Goal: Task Accomplishment & Management: Manage account settings

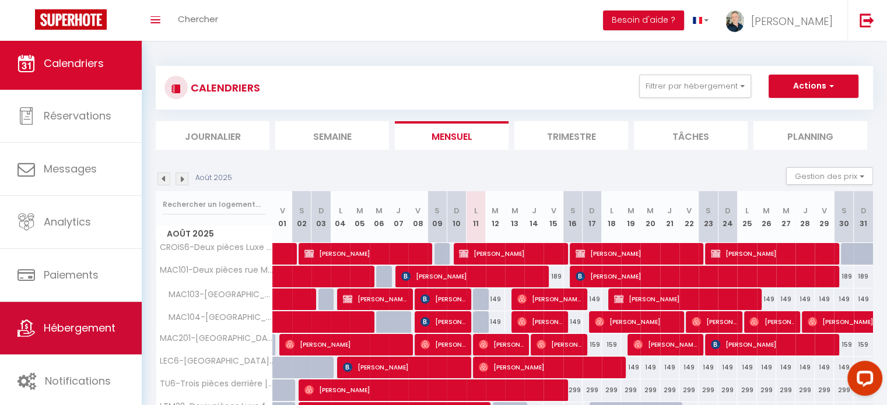
click at [80, 328] on span "Hébergement" at bounding box center [80, 328] width 72 height 15
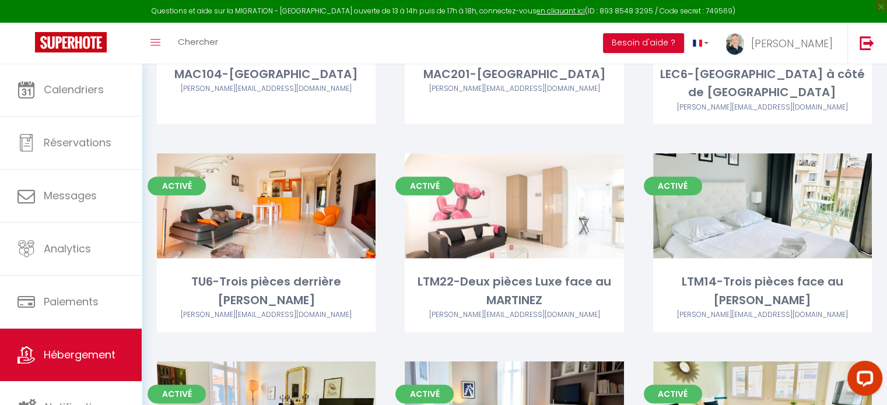
scroll to position [427, 0]
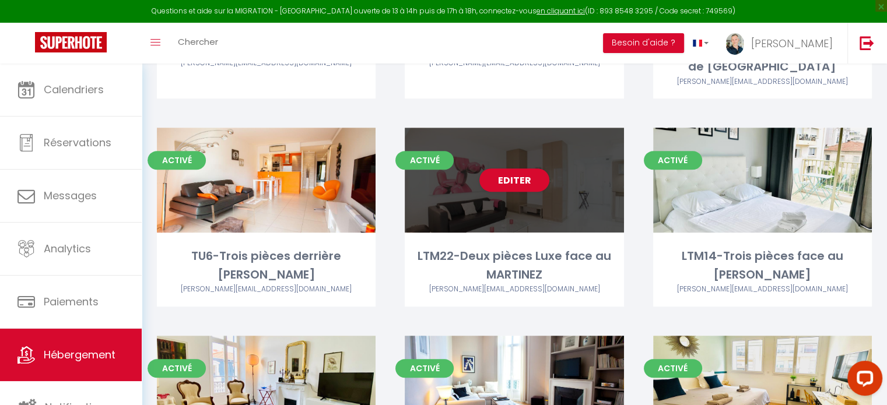
click at [530, 142] on div "Editer" at bounding box center [514, 180] width 219 height 105
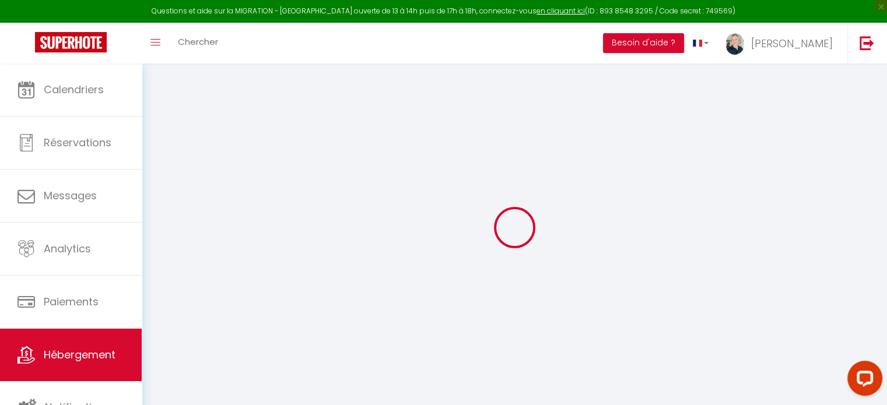
select select "+ 10 %"
checkbox input "false"
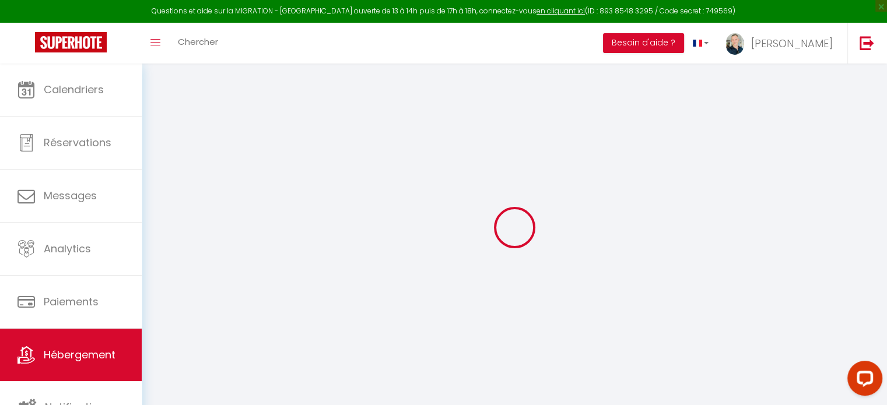
select select "2182-847758596948824378"
select select
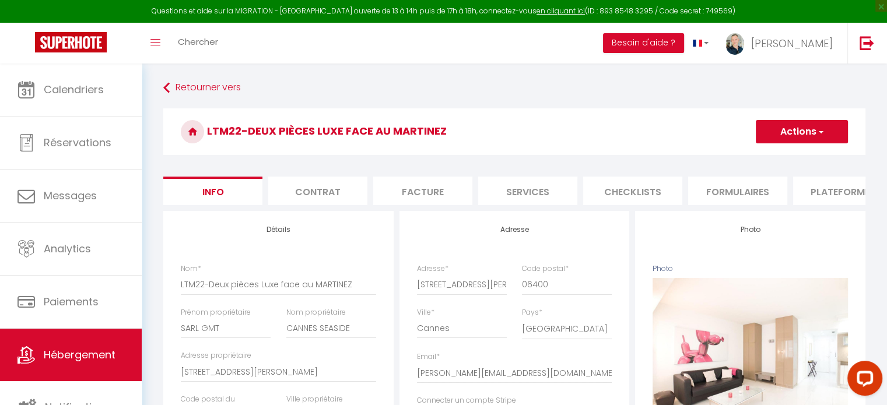
scroll to position [0, 347]
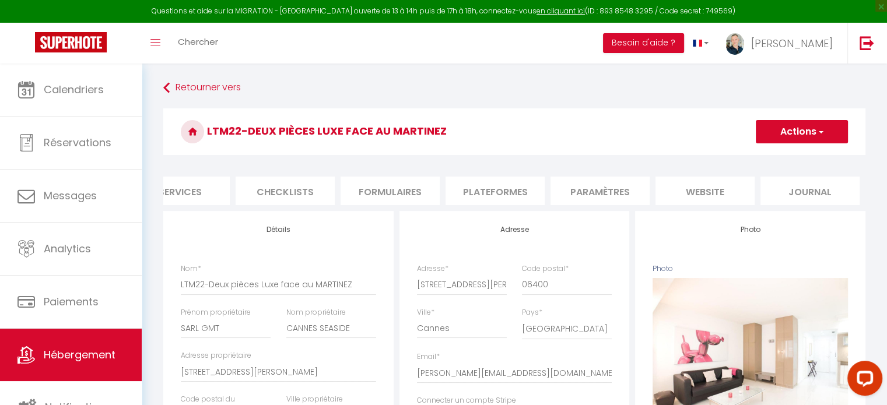
click at [511, 193] on li "Plateformes" at bounding box center [494, 191] width 99 height 29
select select
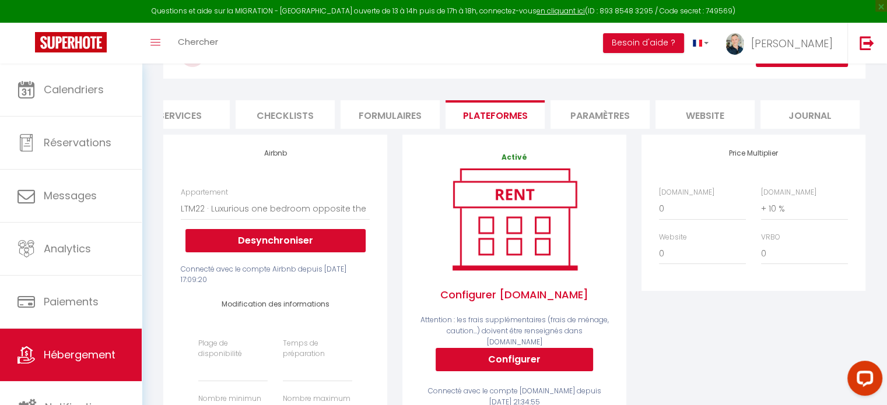
scroll to position [104, 0]
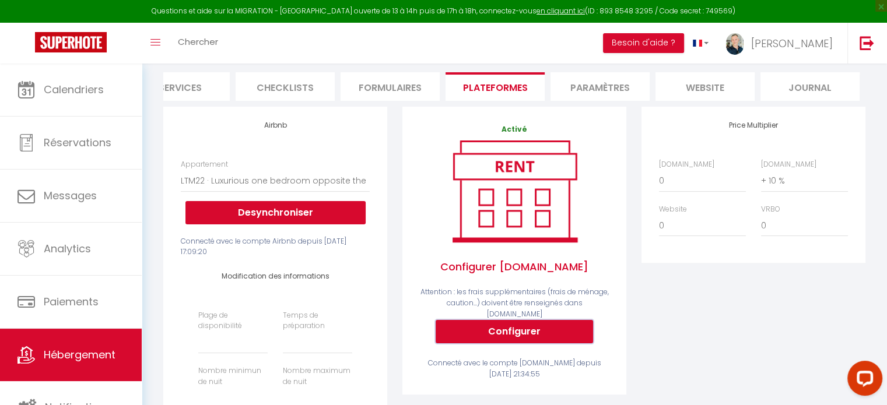
click at [557, 332] on button "Configurer" at bounding box center [514, 331] width 157 height 23
select select
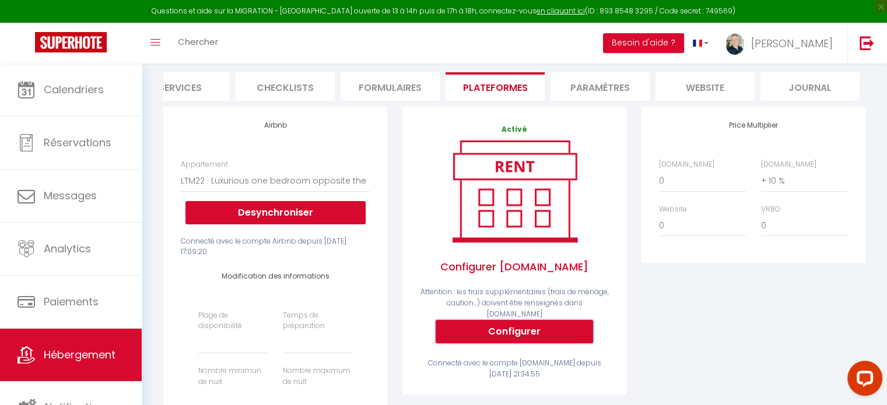
scroll to position [0, 339]
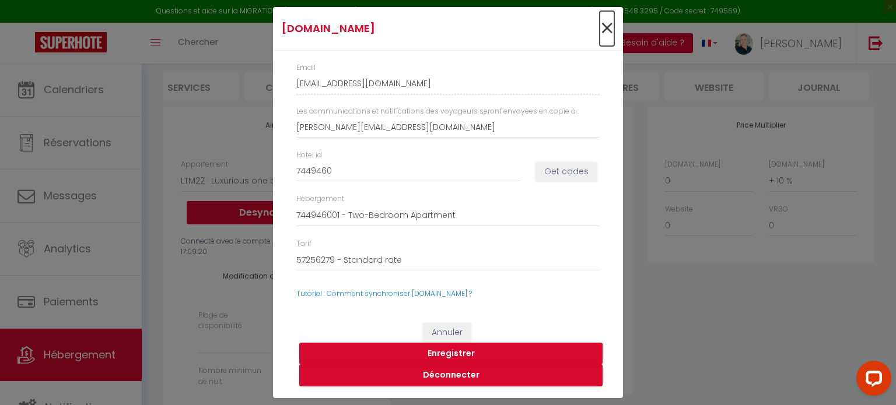
click at [608, 30] on span "×" at bounding box center [606, 28] width 15 height 35
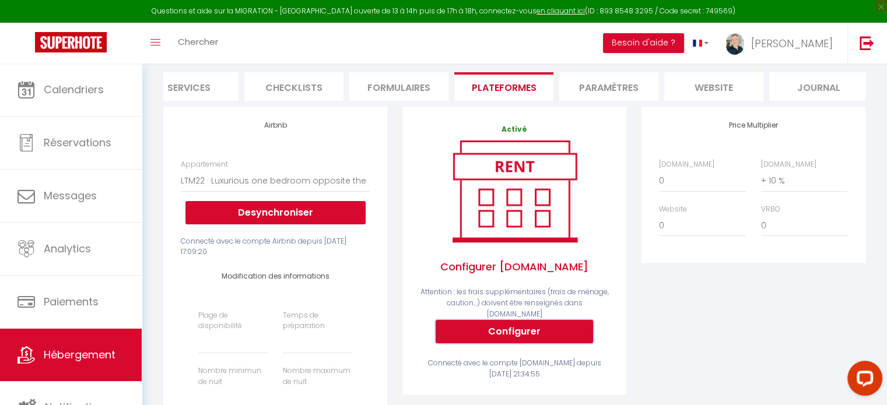
click at [562, 339] on button "Configurer" at bounding box center [514, 331] width 157 height 23
type input "[EMAIL_ADDRESS][DOMAIN_NAME]"
type input "[PERSON_NAME][EMAIL_ADDRESS][DOMAIN_NAME]"
type input "7449460"
select select
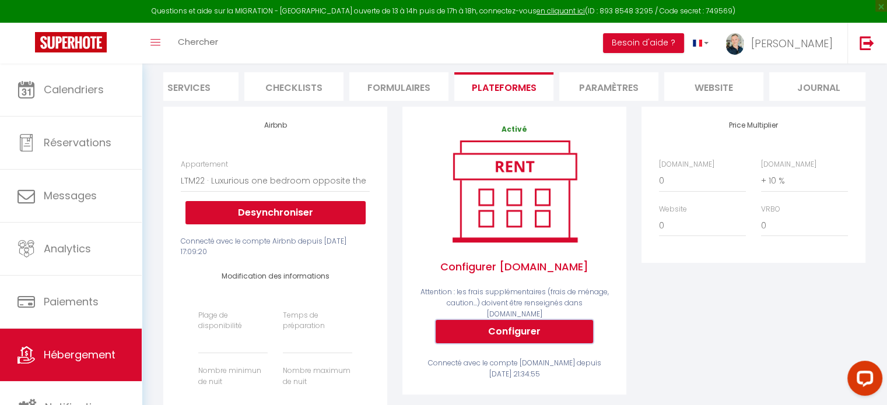
select select
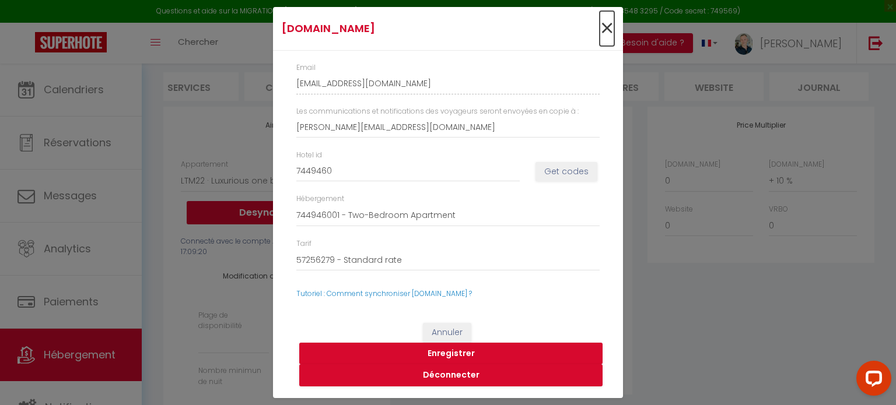
click at [609, 24] on span "×" at bounding box center [606, 28] width 15 height 35
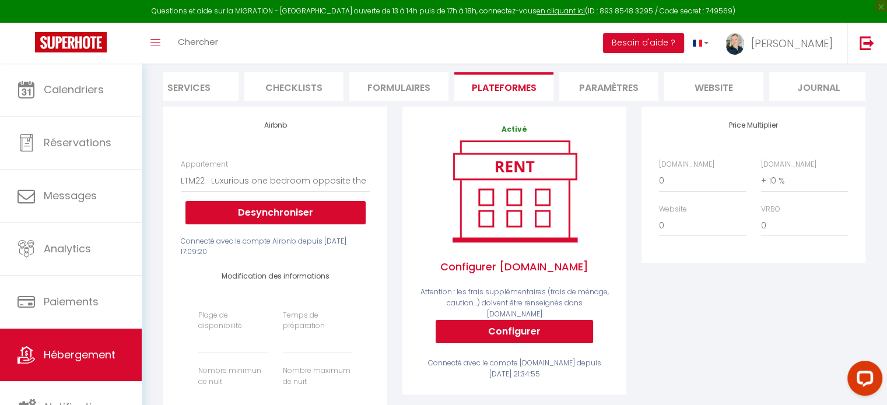
click at [729, 331] on div "Price Multiplier [DOMAIN_NAME] 0 + 1 % + 2 % + 3 % + 4 % + 5 % + 6 % + 7 %" at bounding box center [753, 321] width 239 height 429
click at [542, 329] on button "Configurer" at bounding box center [514, 331] width 157 height 23
type input "[EMAIL_ADDRESS][DOMAIN_NAME]"
type input "[PERSON_NAME][EMAIL_ADDRESS][DOMAIN_NAME]"
type input "7449460"
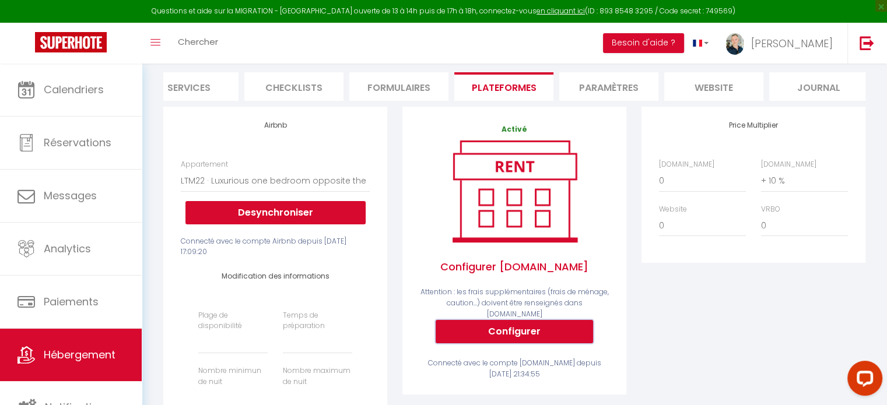
select select
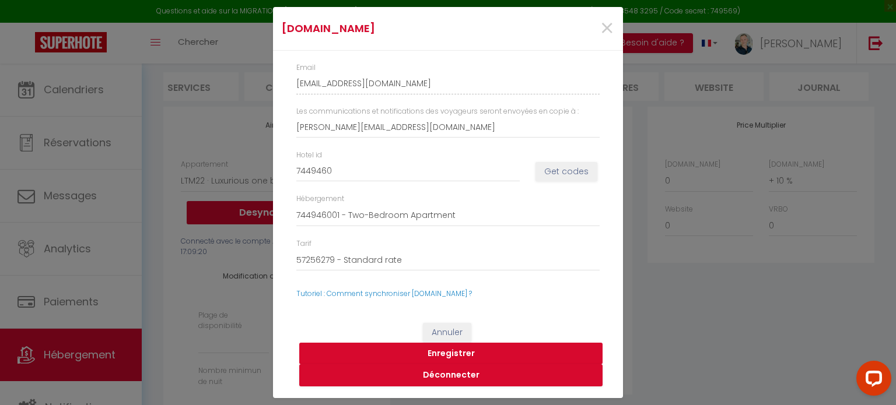
click at [465, 352] on button "Enregistrer" at bounding box center [450, 354] width 303 height 22
select select
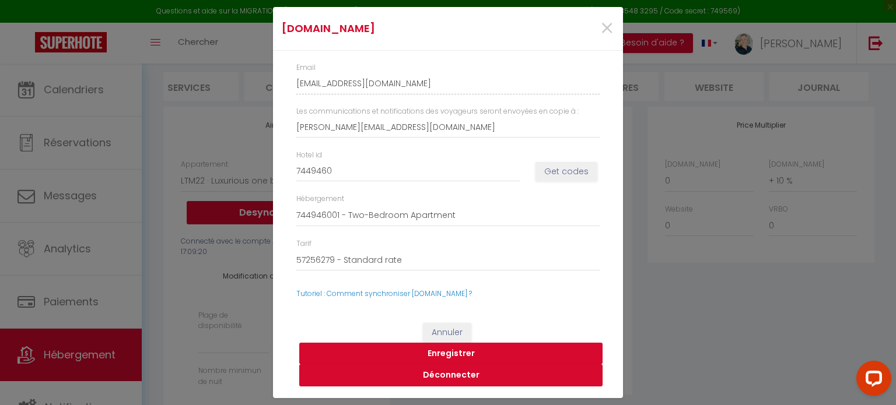
select select
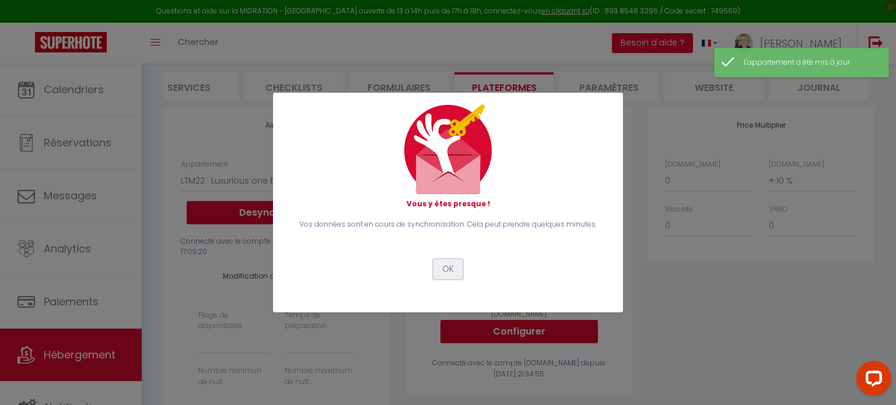
click at [451, 271] on button "OK" at bounding box center [447, 269] width 29 height 20
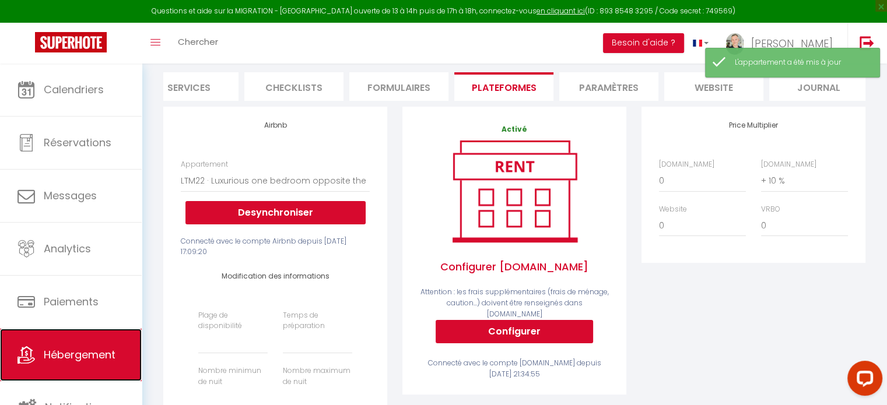
click at [58, 356] on span "Hébergement" at bounding box center [80, 354] width 72 height 15
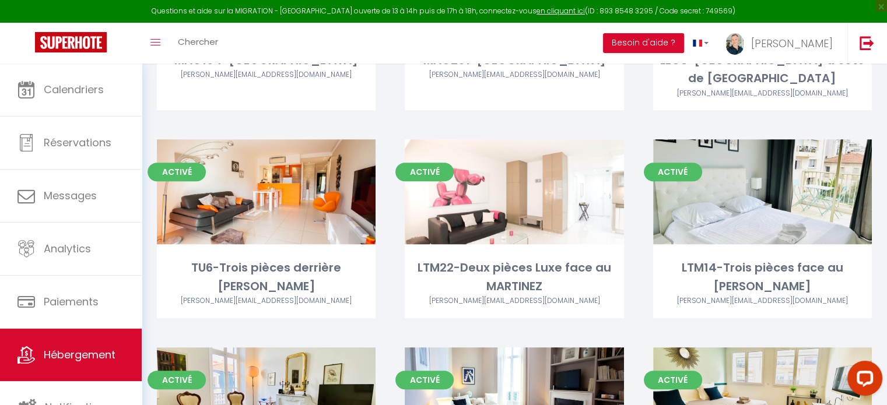
scroll to position [418, 0]
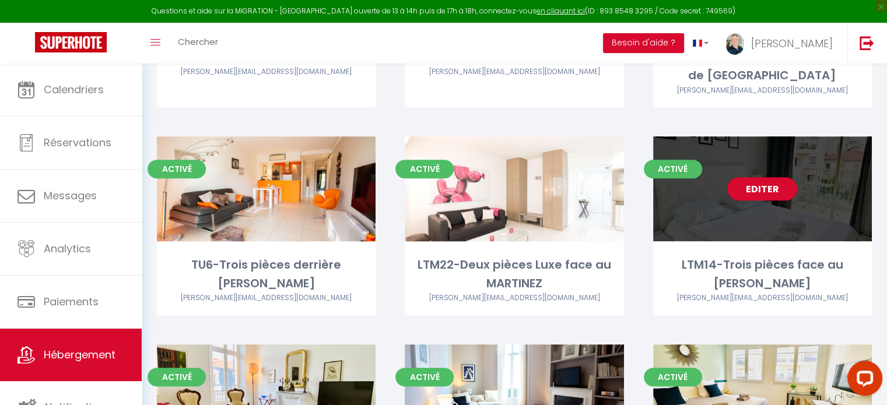
click at [773, 167] on div "Editer" at bounding box center [762, 188] width 219 height 105
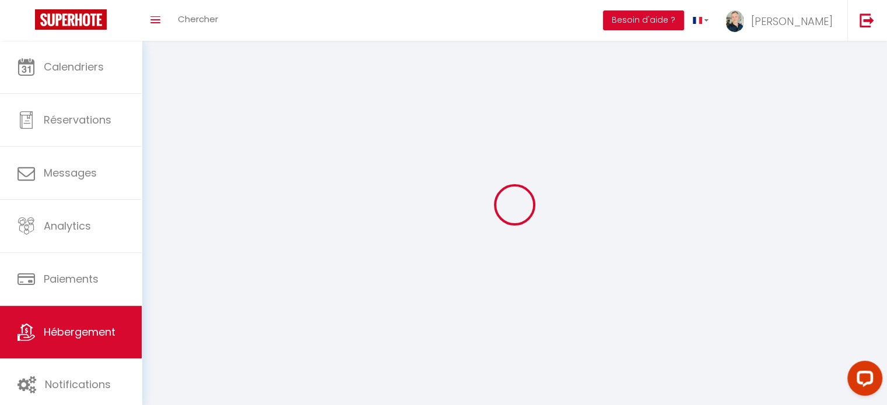
select select "1"
select select
select select "28"
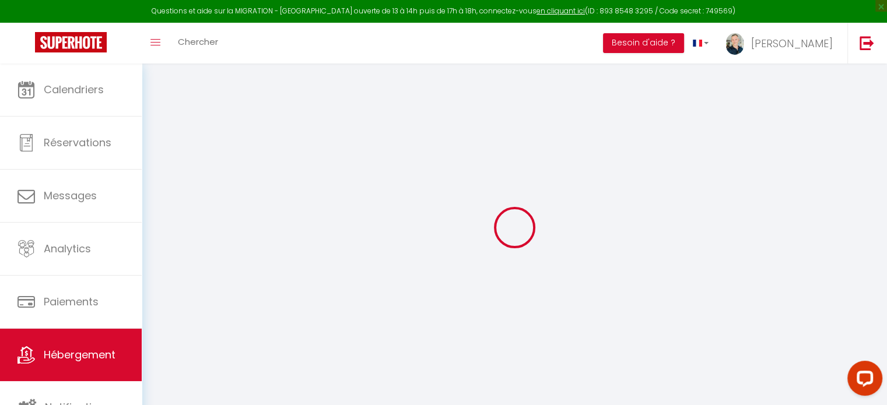
select select
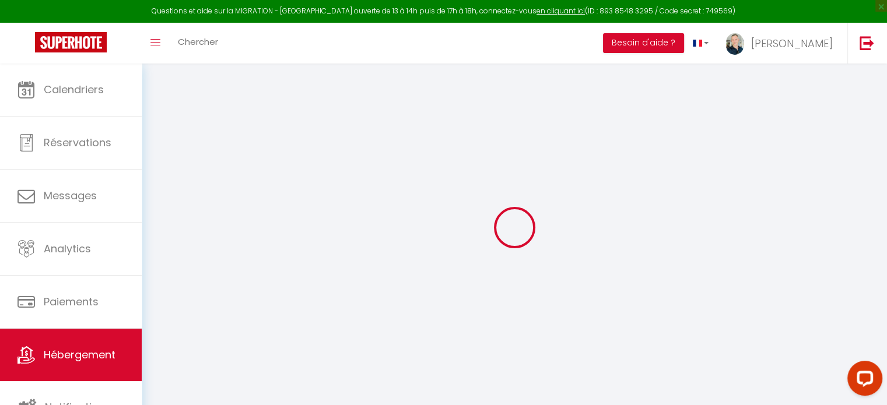
select select
checkbox input "false"
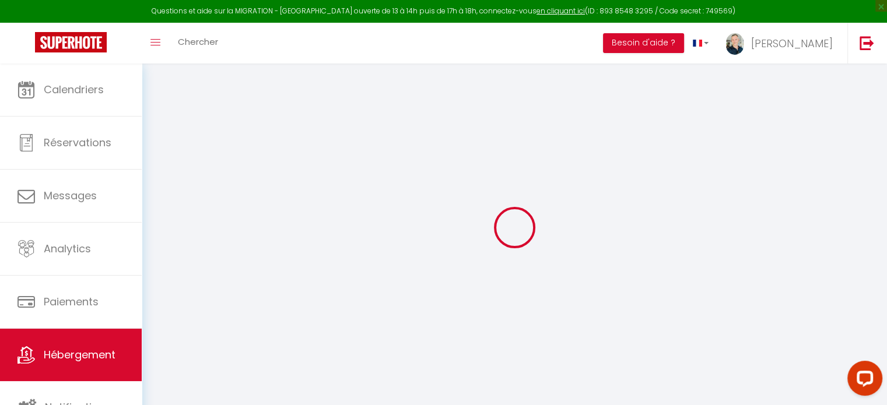
select select
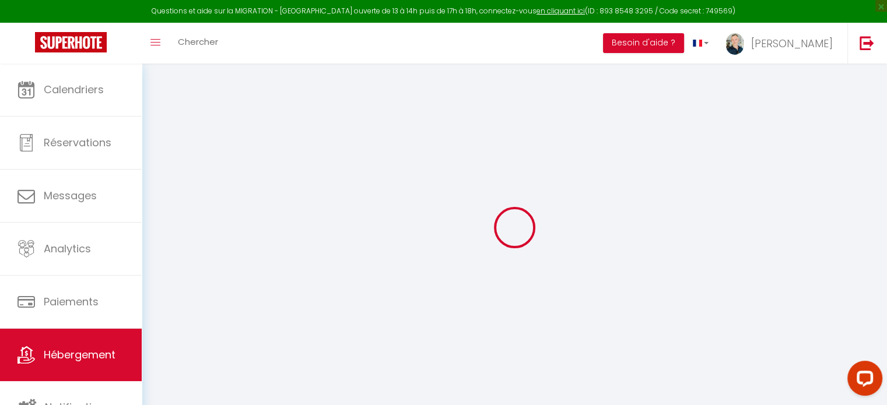
select select
checkbox input "false"
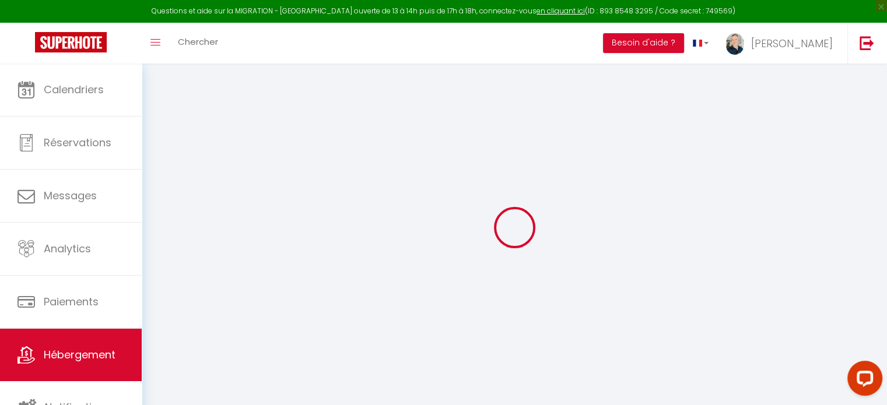
checkbox input "false"
select select
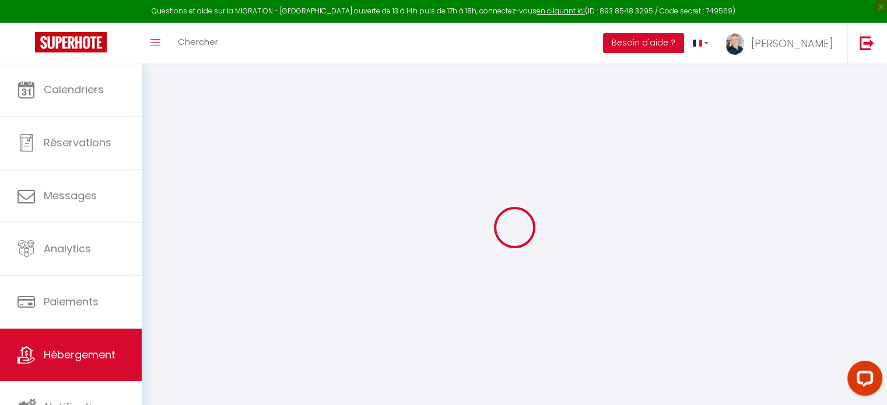
select select
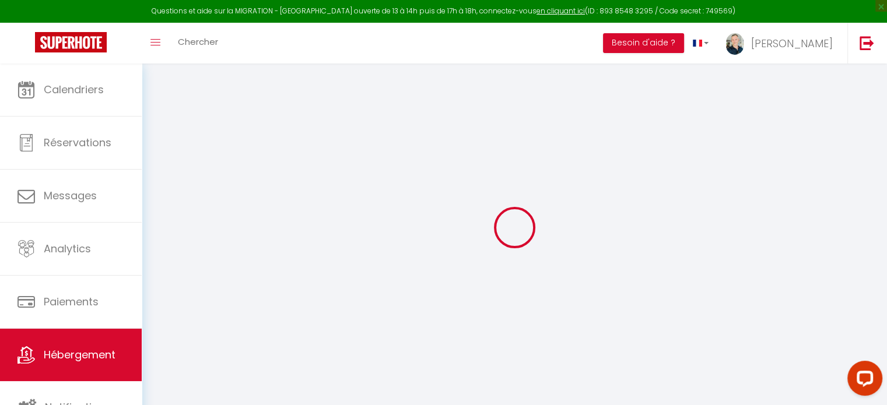
checkbox input "false"
select select
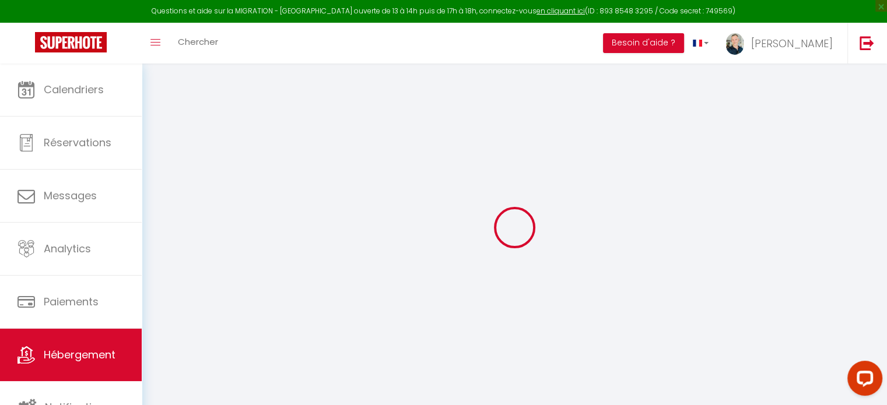
select select
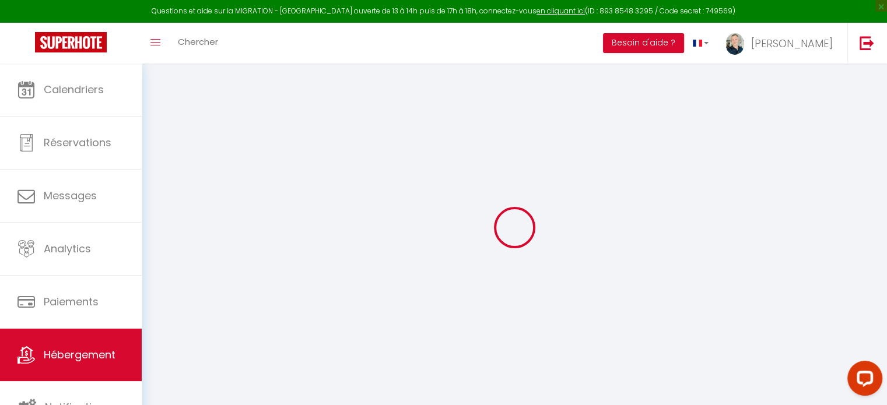
select select
checkbox input "false"
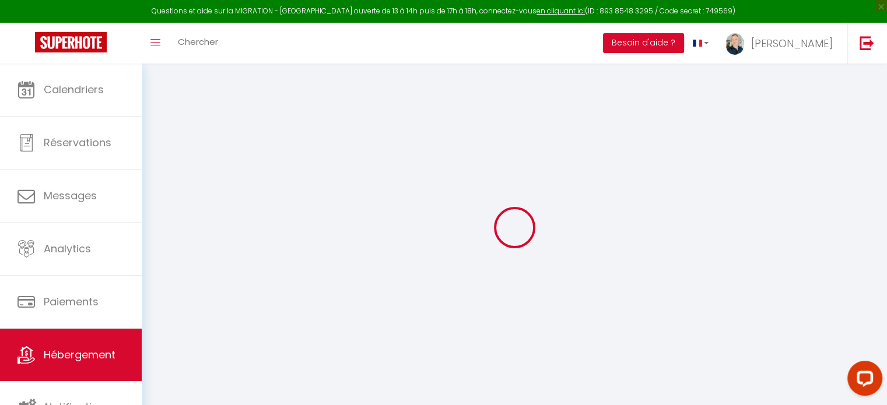
checkbox input "false"
select select
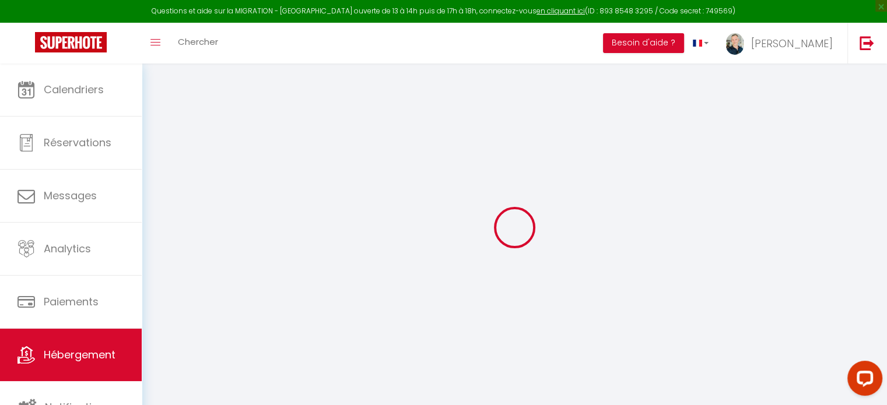
select select
checkbox input "false"
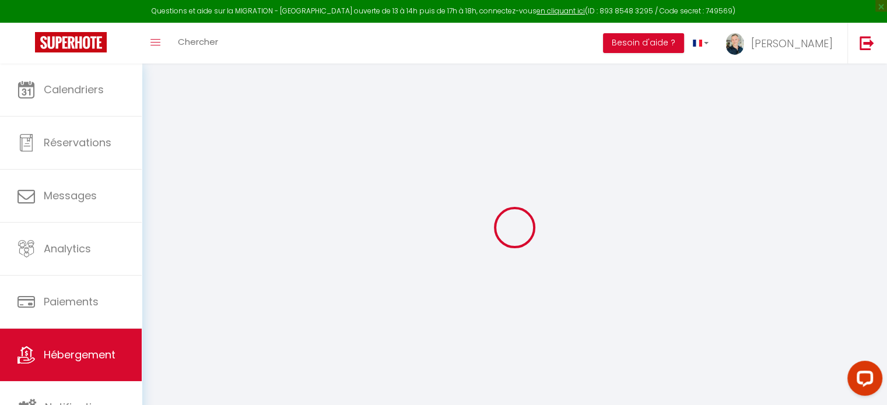
checkbox input "false"
select select
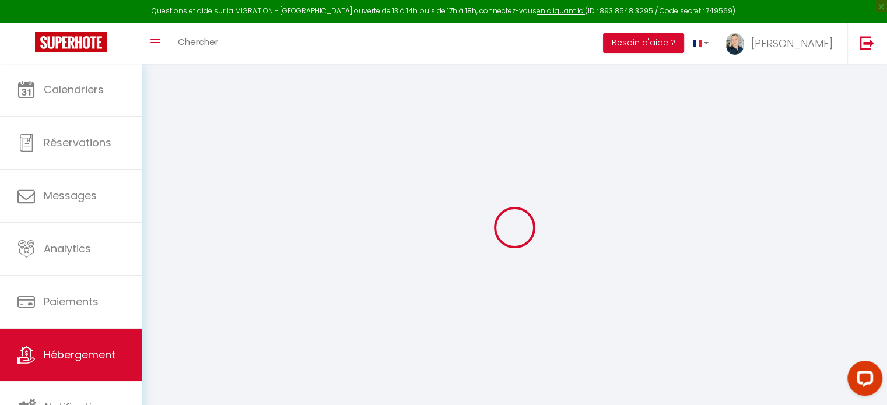
type input "LTM14-Trois pièces face au [PERSON_NAME]"
type input "SARL GMT"
type input "CANNES SEASIDE"
type input "[STREET_ADDRESS][PERSON_NAME]"
type input "06400"
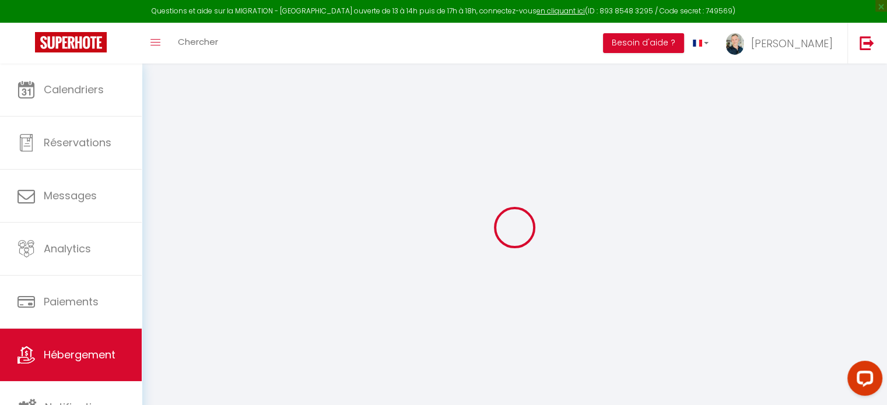
type input "Cannes"
select select "2"
type input "299"
type input "60"
type input "5.36"
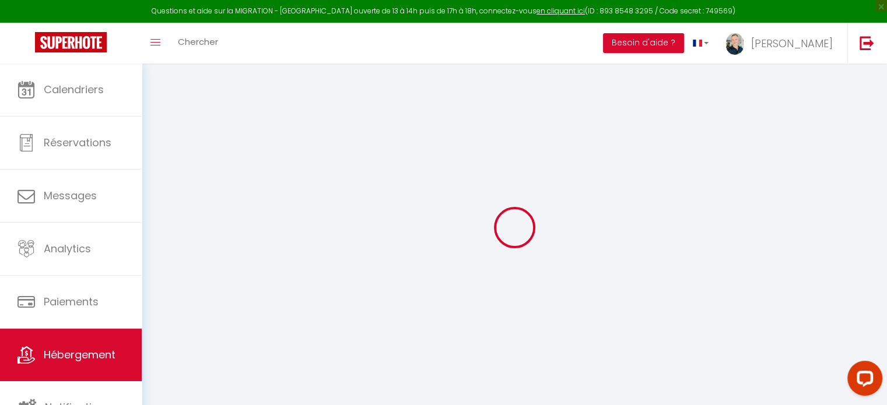
type input "500"
select select
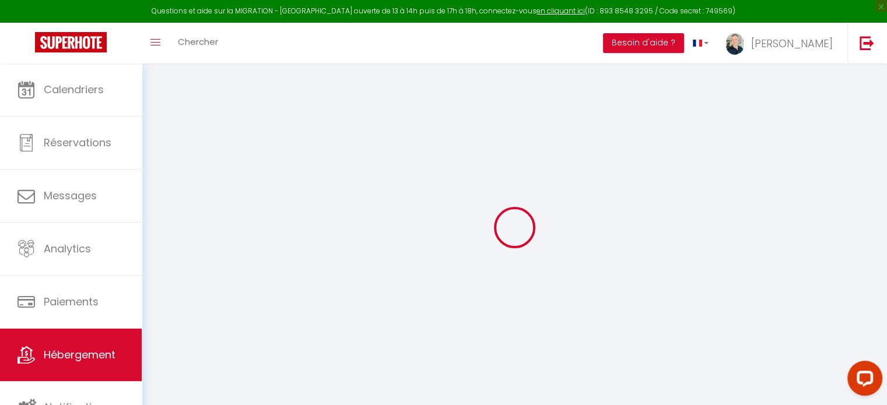
select select
type input "[STREET_ADDRESS][PERSON_NAME]"
type input "06400"
type input "Cannes"
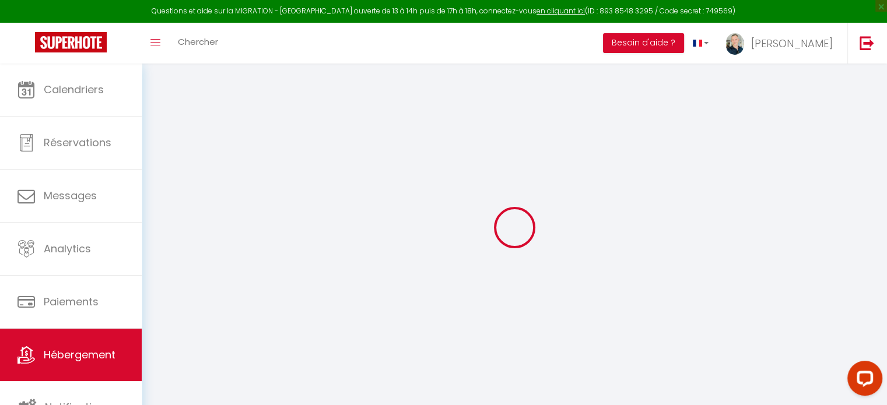
type input "[PERSON_NAME][EMAIL_ADDRESS][DOMAIN_NAME]"
select select
checkbox input "false"
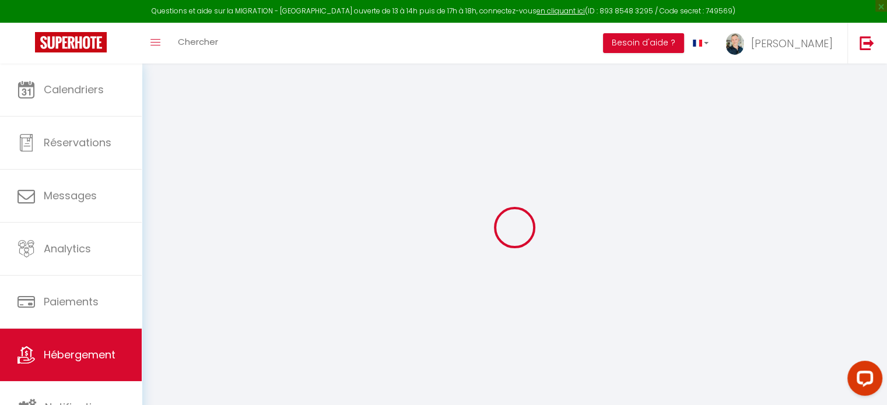
checkbox input "false"
type input "0"
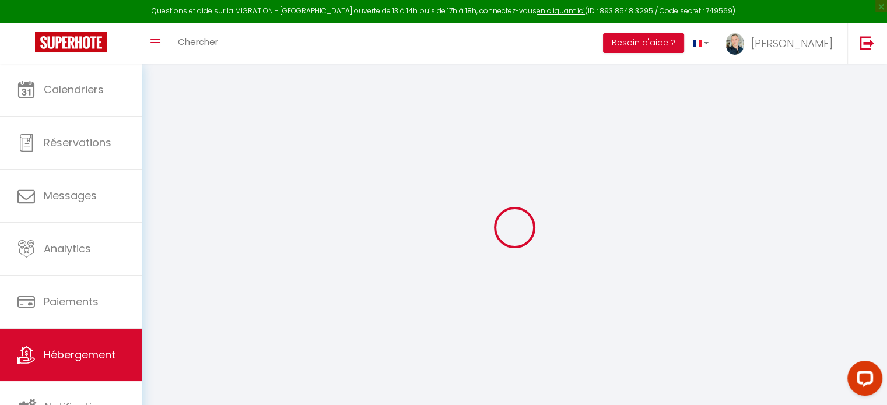
select select
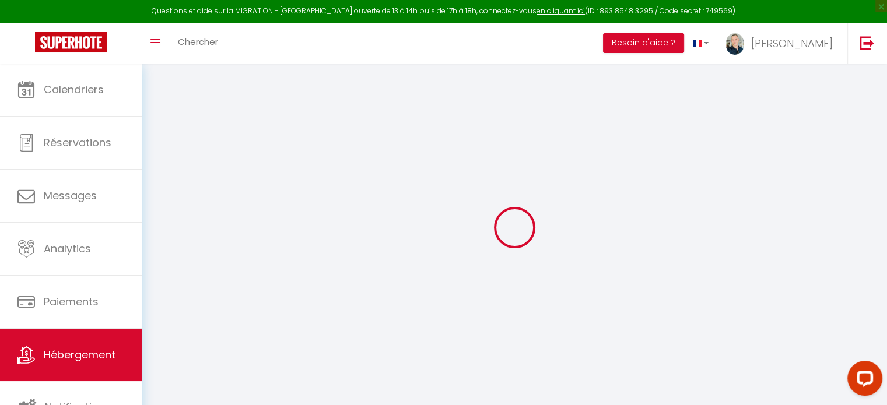
select select
checkbox input "false"
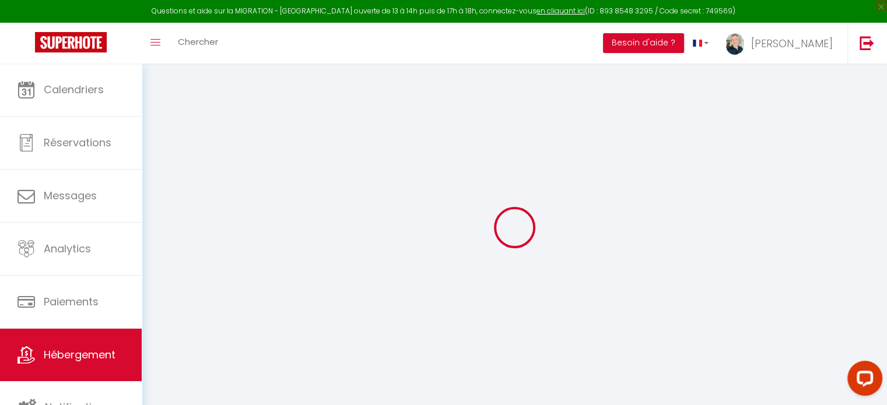
checkbox input "false"
select select
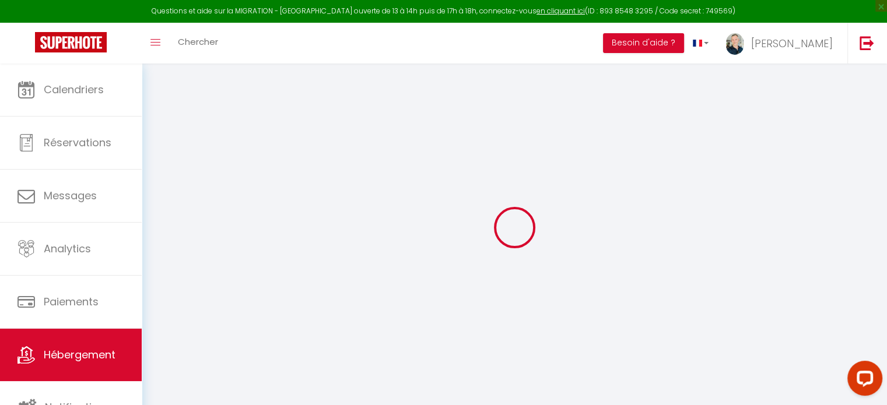
select select
checkbox input "false"
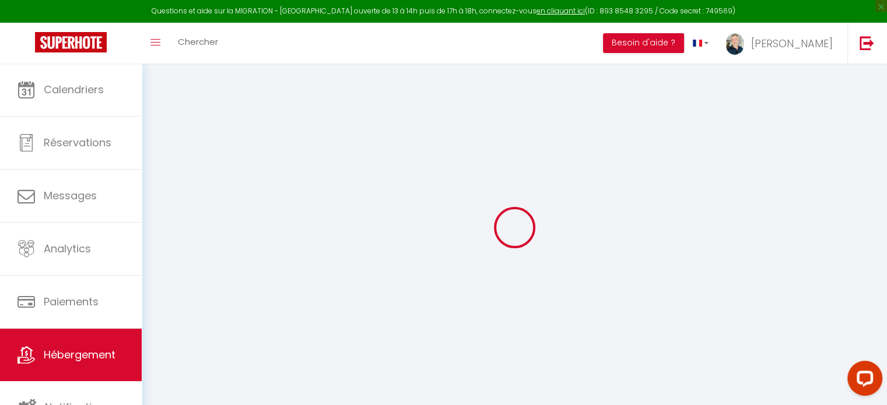
checkbox input "false"
select select "+ 10 %"
select select
checkbox input "false"
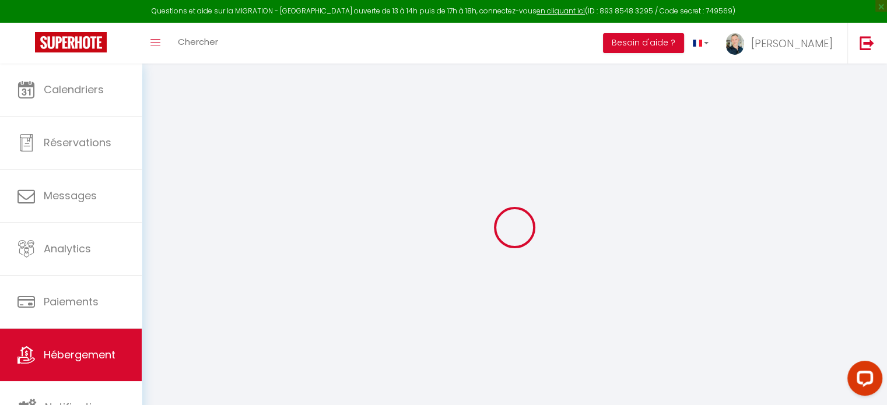
checkbox input "false"
select select
checkbox input "false"
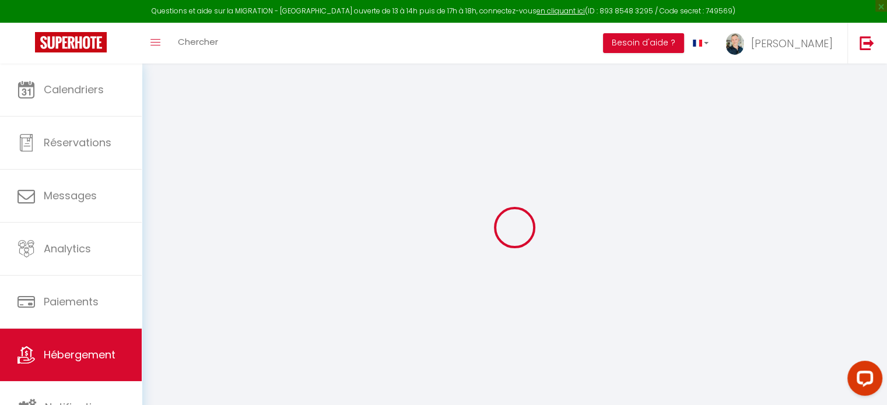
checkbox input "false"
select select "2182-847761233390840031"
select select
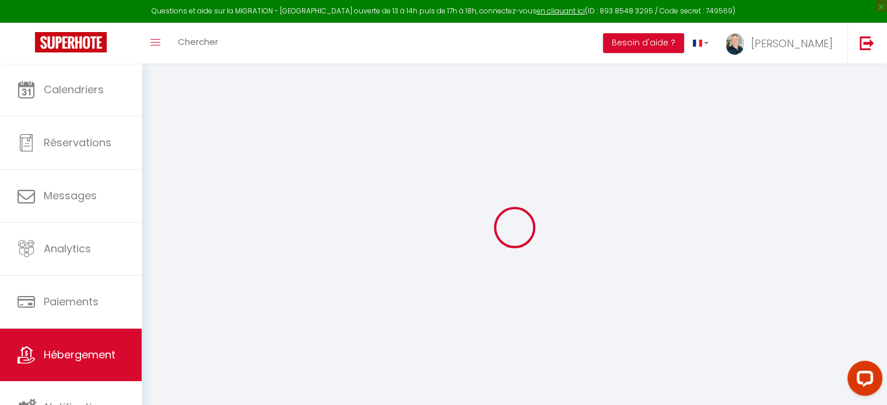
select select
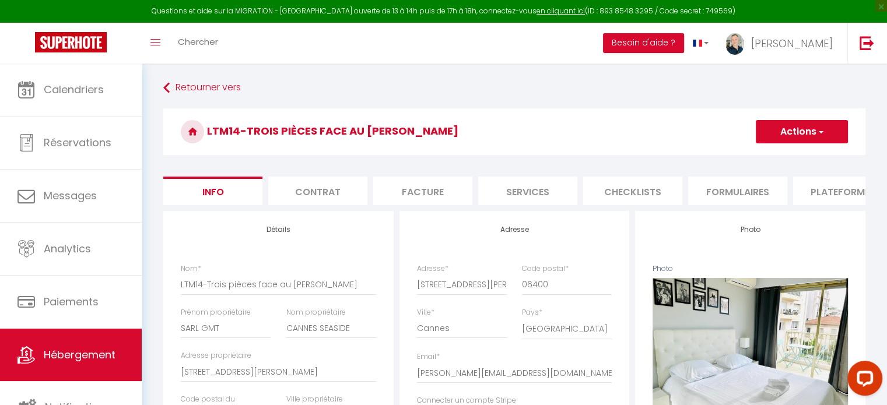
click at [851, 200] on li "Plateformes" at bounding box center [842, 191] width 99 height 29
select select
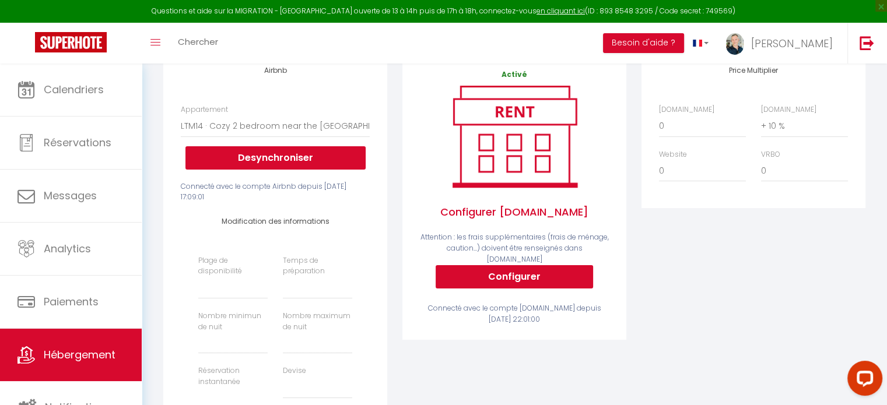
scroll to position [169, 0]
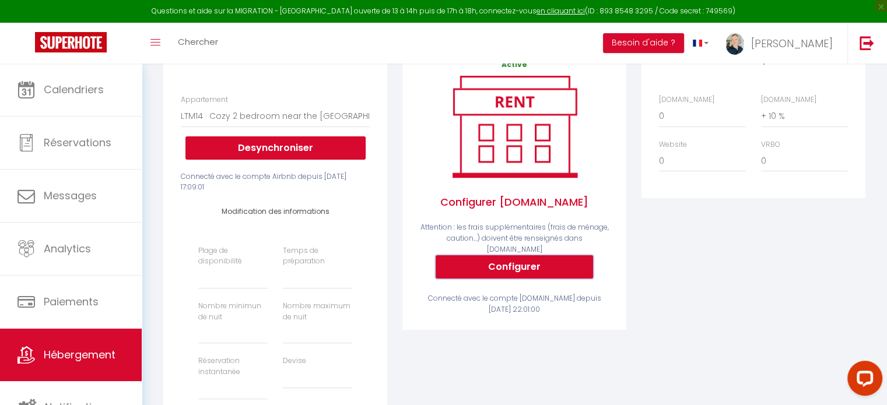
click at [564, 273] on button "Configurer" at bounding box center [514, 266] width 157 height 23
select select
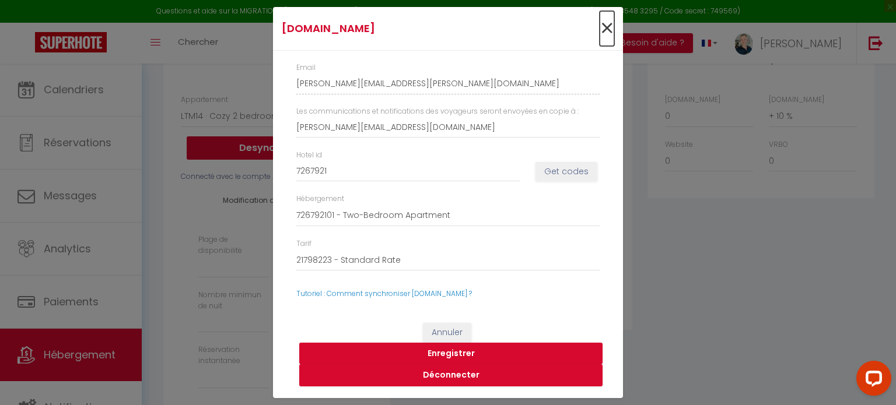
click at [610, 27] on span "×" at bounding box center [606, 28] width 15 height 35
